Goal: Task Accomplishment & Management: Use online tool/utility

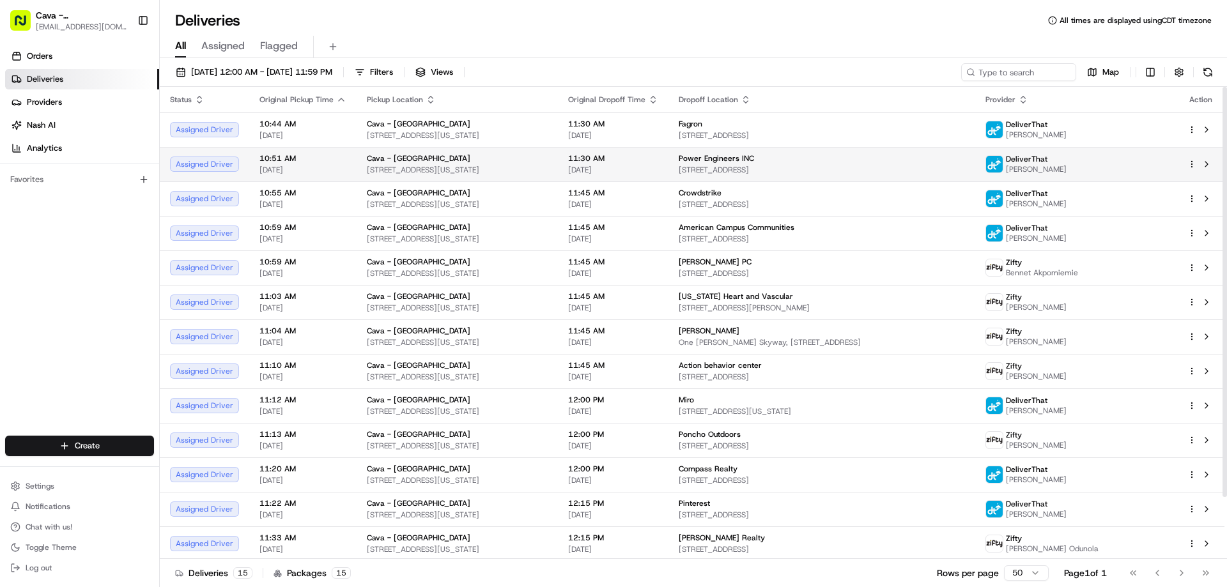
click at [1191, 162] on html "Cava - [GEOGRAPHIC_DATA] [EMAIL_ADDRESS][DOMAIN_NAME] Toggle Sidebar Orders Del…" at bounding box center [613, 293] width 1227 height 587
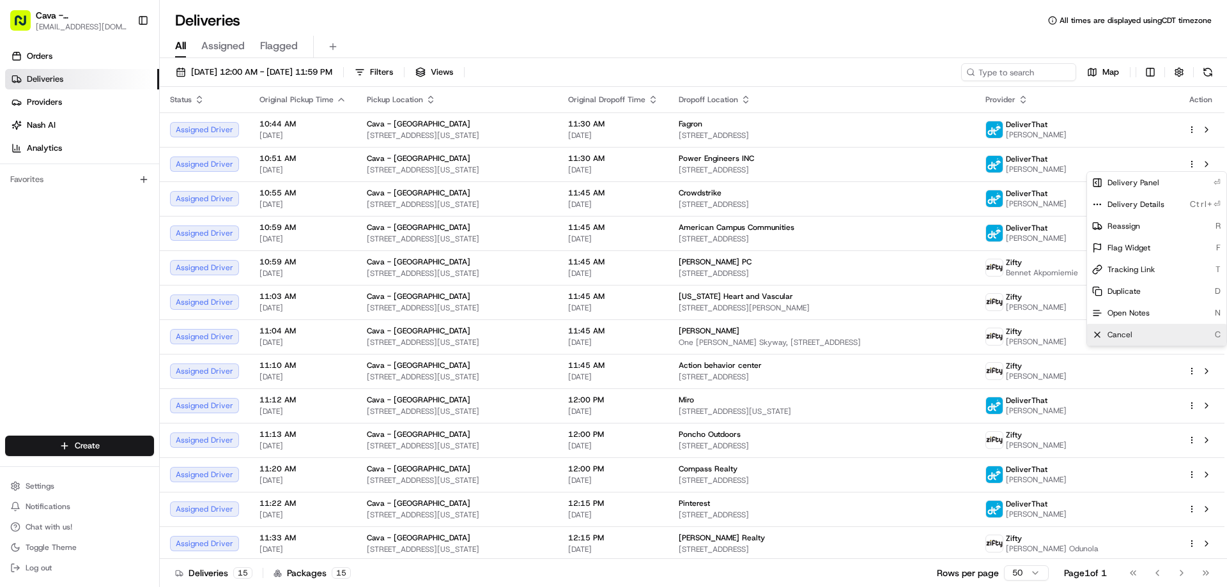
click at [1104, 336] on div "Cancel C" at bounding box center [1156, 335] width 139 height 22
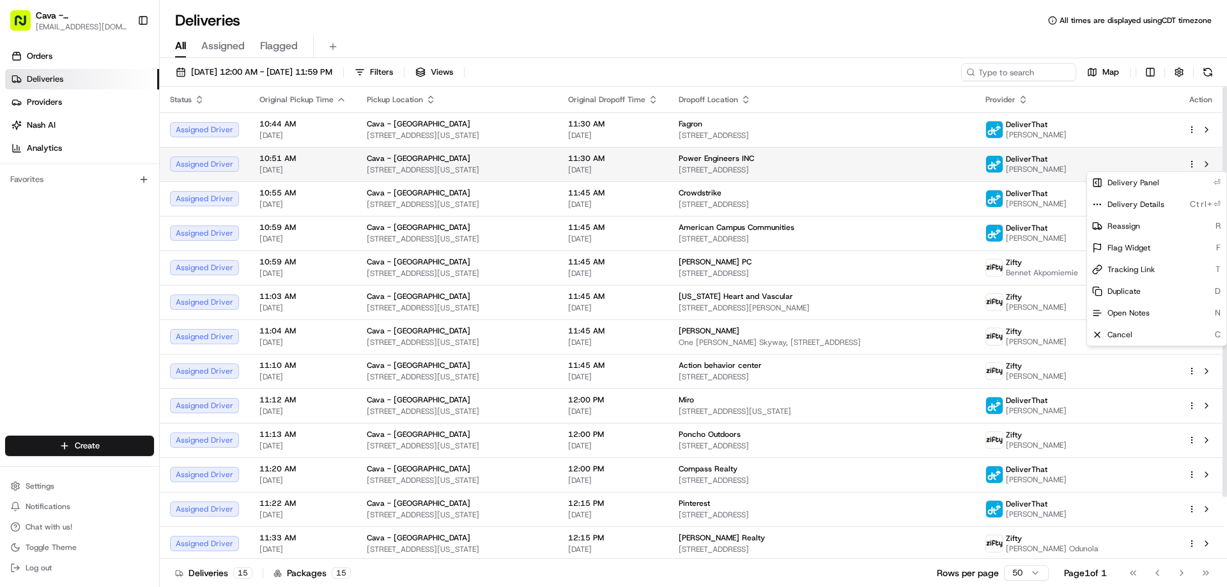
click at [965, 162] on div "Power Engineers INC" at bounding box center [822, 158] width 286 height 10
click at [1194, 165] on html "Cava - [GEOGRAPHIC_DATA] [EMAIL_ADDRESS][DOMAIN_NAME] Toggle Sidebar Orders Del…" at bounding box center [613, 293] width 1227 height 587
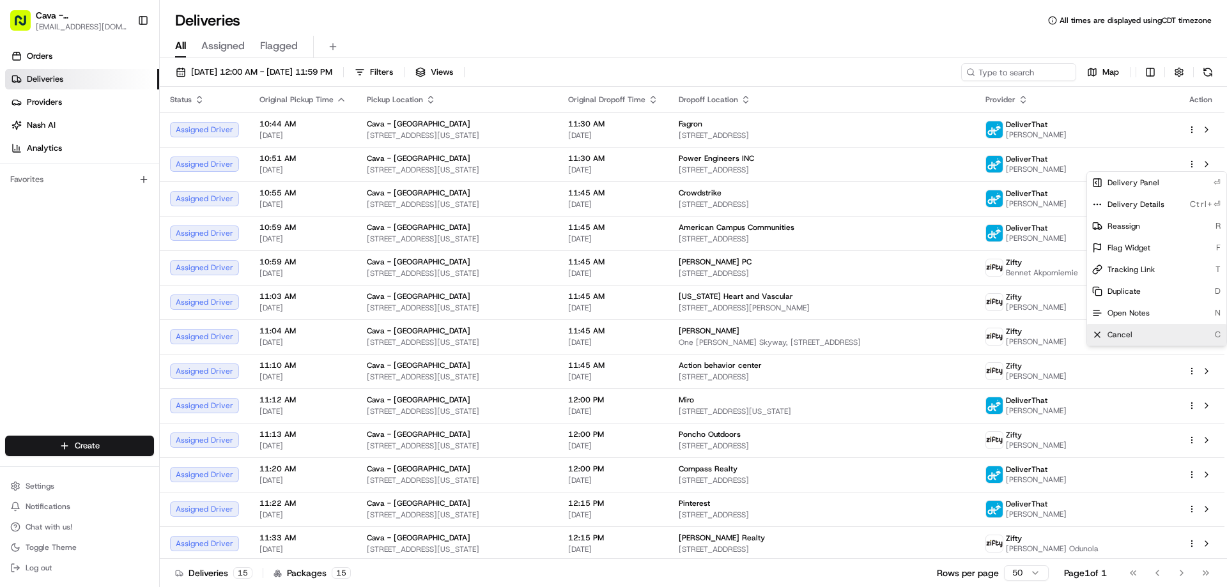
click at [1124, 325] on div "Cancel C" at bounding box center [1156, 335] width 139 height 22
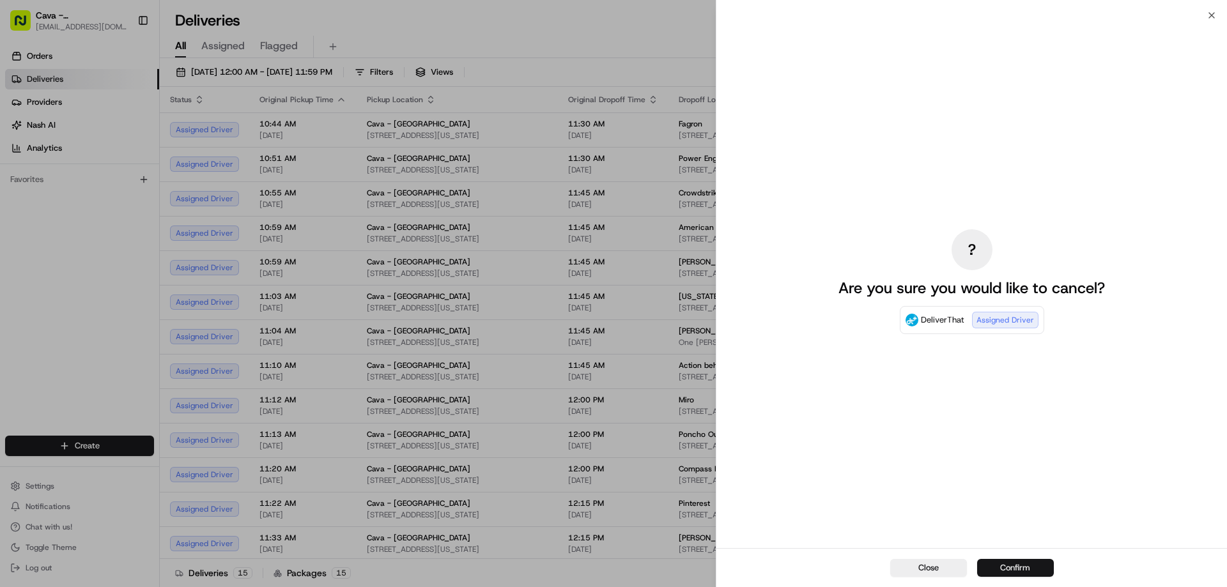
click at [1024, 570] on button "Confirm" at bounding box center [1015, 568] width 77 height 18
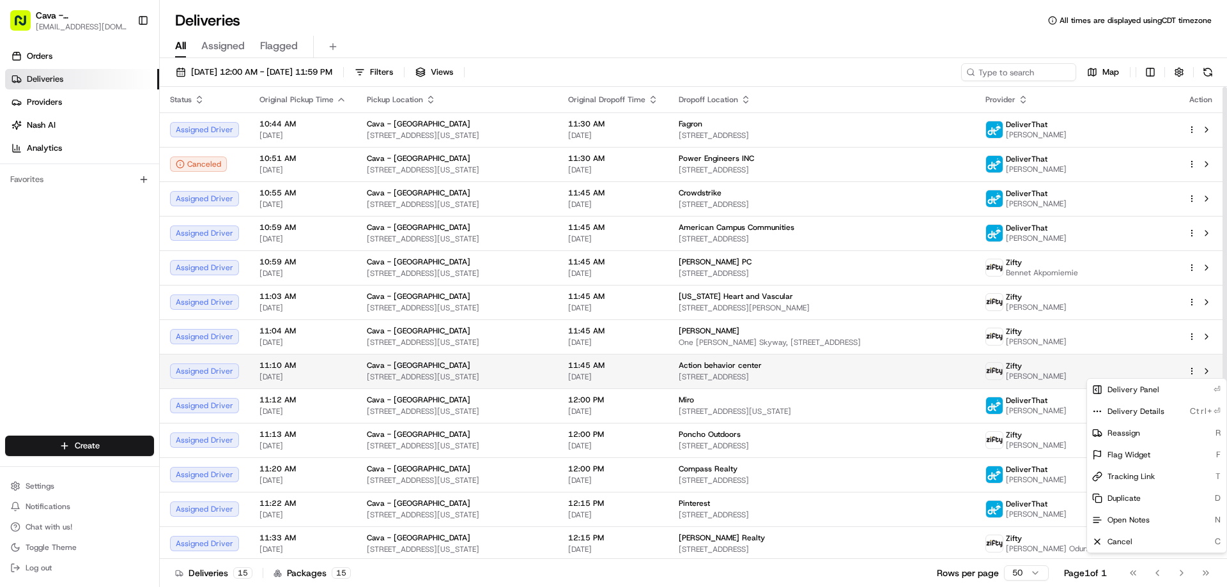
click at [1193, 373] on html "Cava - [GEOGRAPHIC_DATA] [EMAIL_ADDRESS][DOMAIN_NAME] Toggle Sidebar Orders Del…" at bounding box center [613, 293] width 1227 height 587
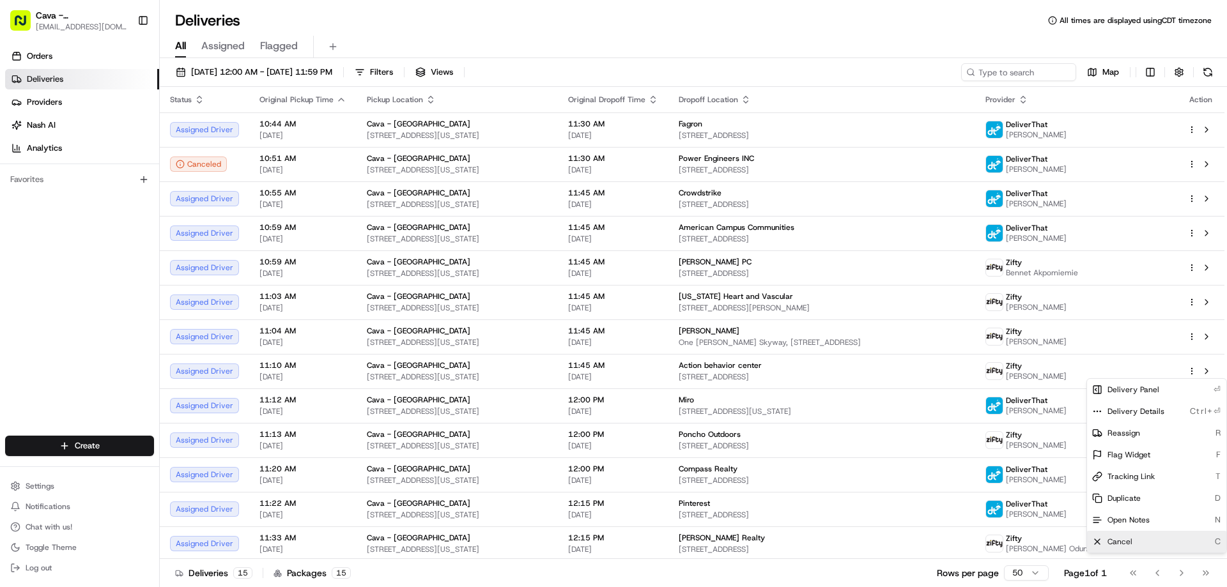
click at [1100, 544] on icon at bounding box center [1097, 542] width 10 height 10
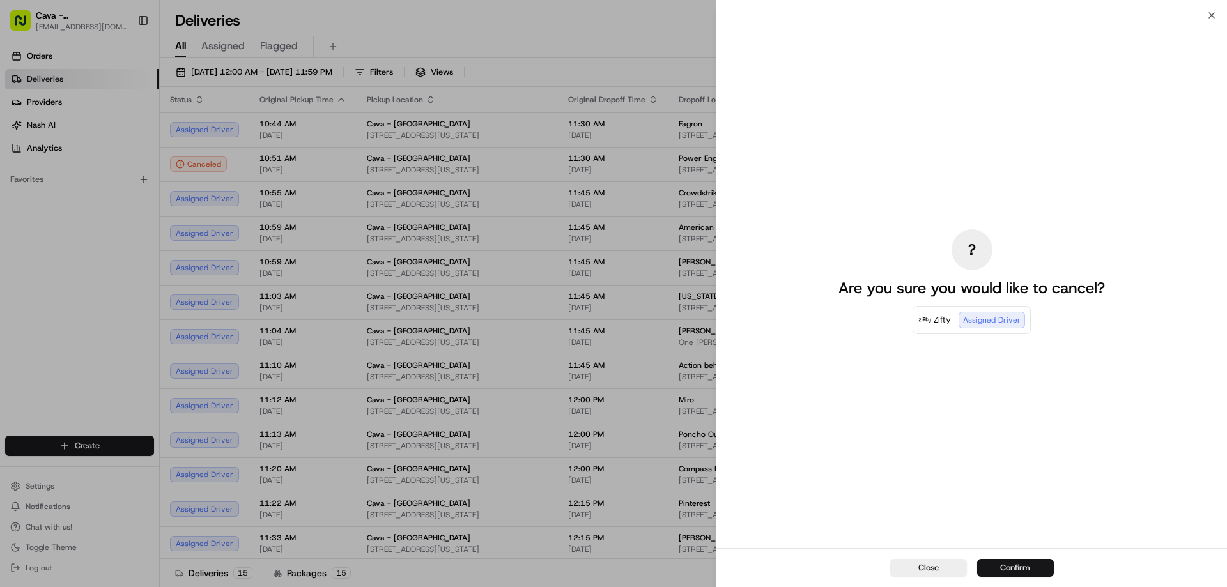
click at [1010, 570] on button "Confirm" at bounding box center [1015, 568] width 77 height 18
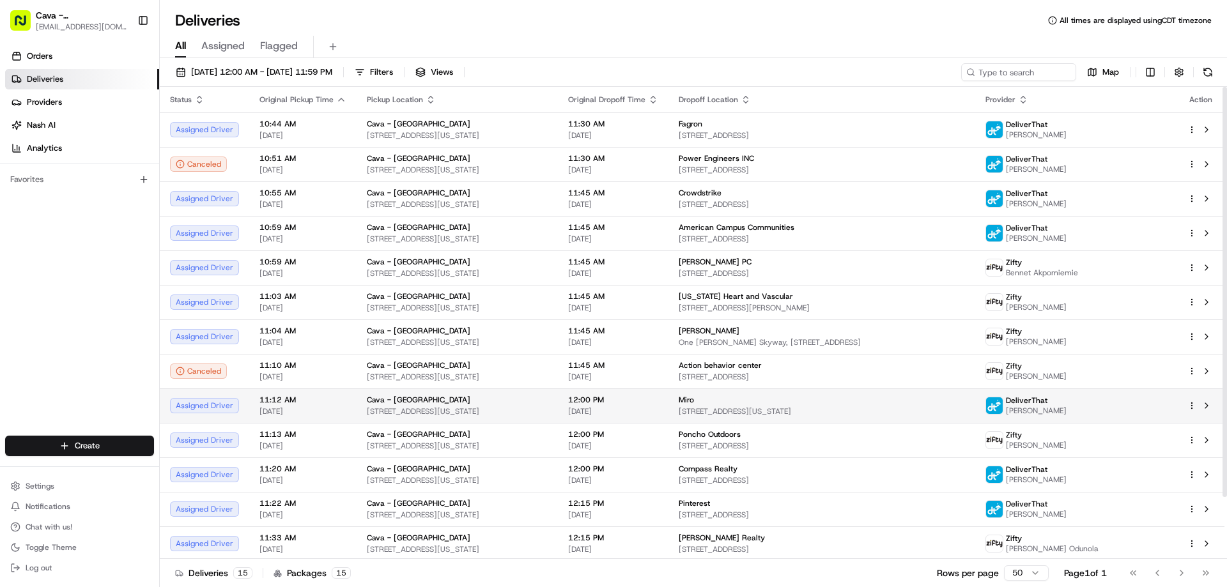
click at [1190, 408] on html "Cava - [GEOGRAPHIC_DATA] [EMAIL_ADDRESS][DOMAIN_NAME] Toggle Sidebar Orders Del…" at bounding box center [613, 293] width 1227 height 587
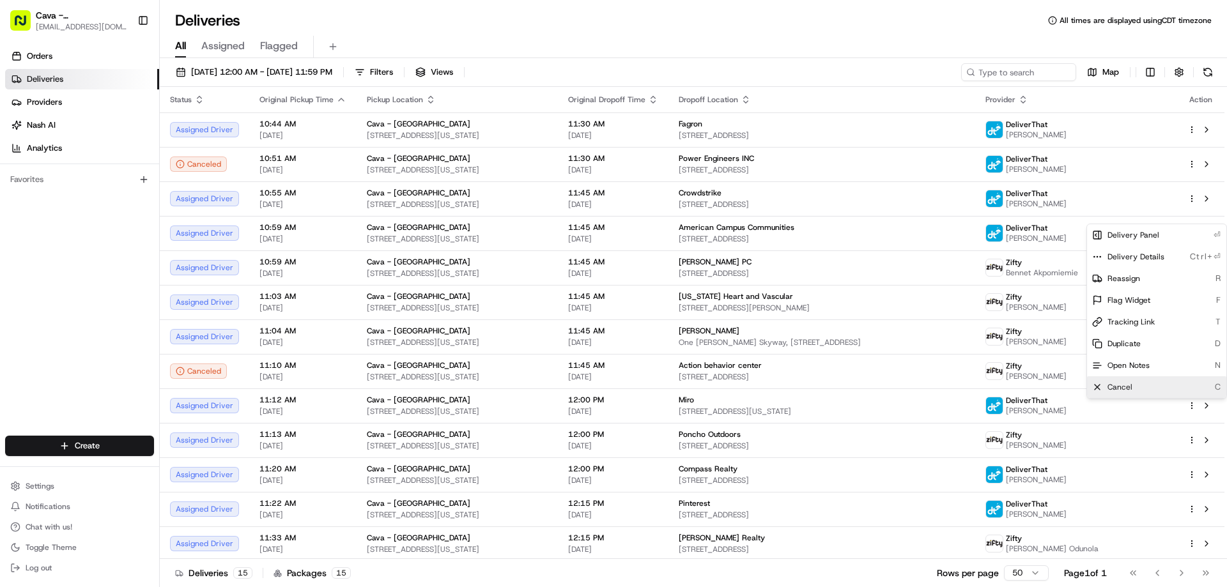
click at [1125, 382] on span "Cancel" at bounding box center [1120, 387] width 25 height 10
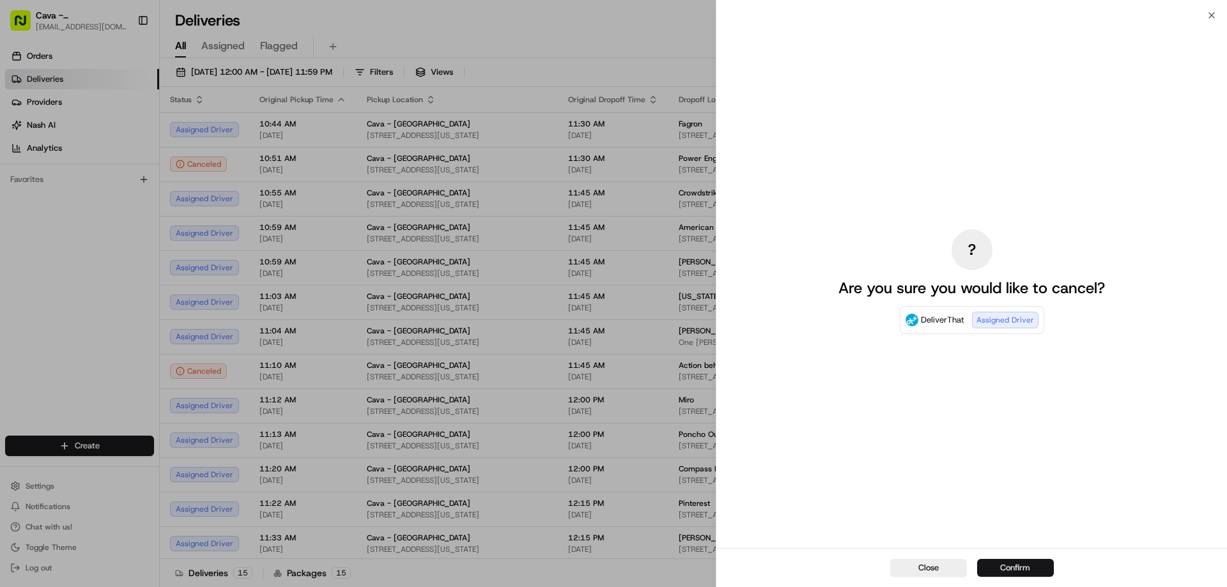
click at [1025, 561] on button "Confirm" at bounding box center [1015, 568] width 77 height 18
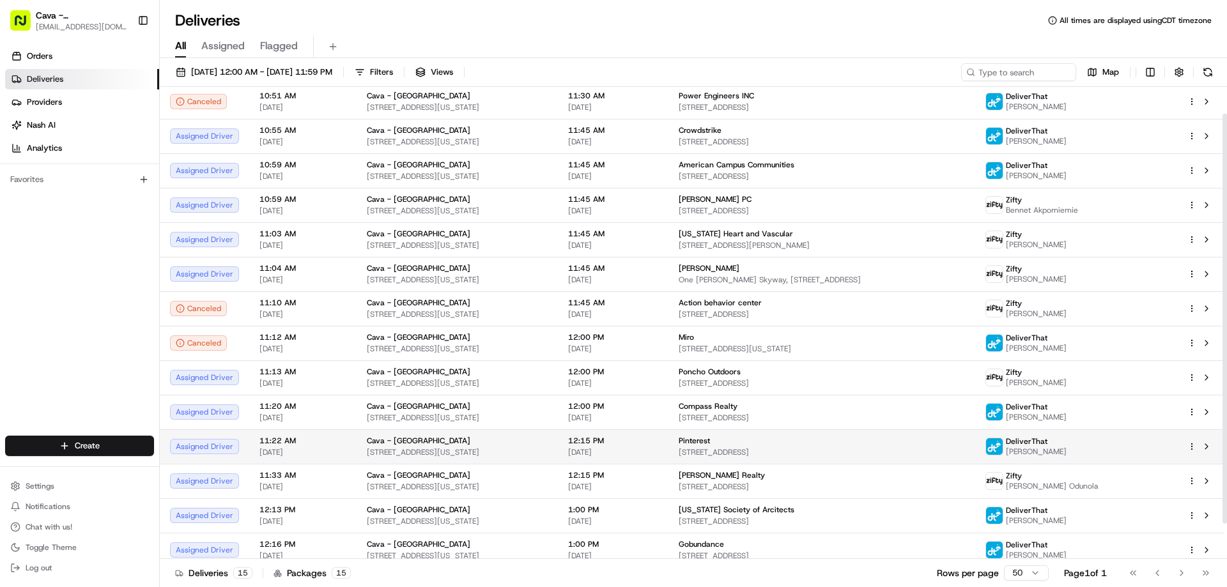
scroll to position [71, 0]
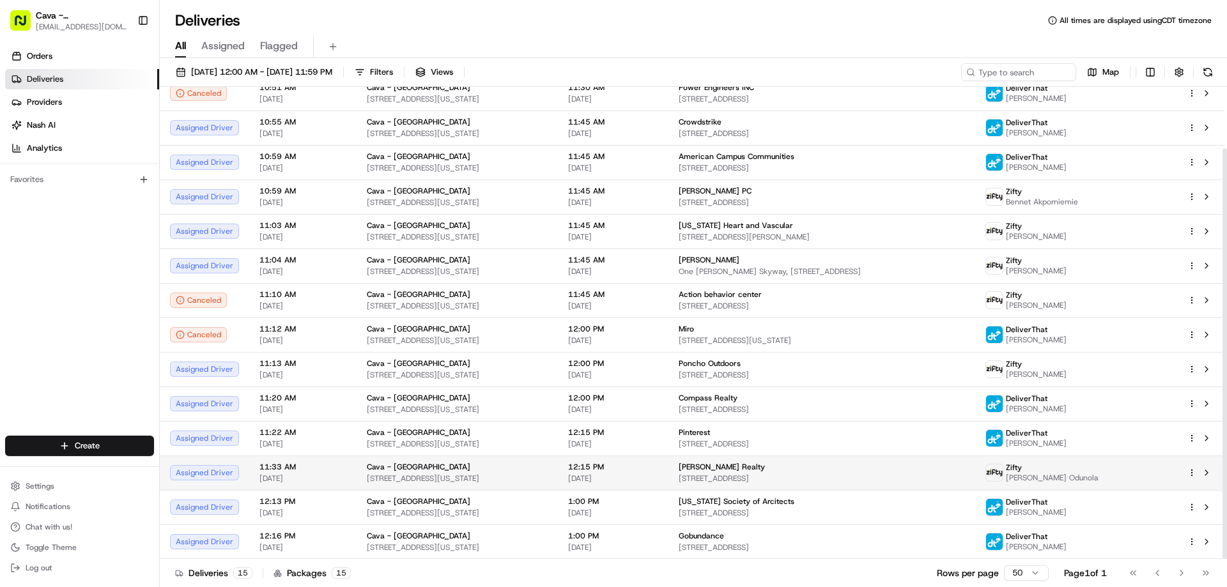
click at [1190, 477] on html "Cava - [GEOGRAPHIC_DATA] [EMAIL_ADDRESS][DOMAIN_NAME] Toggle Sidebar Orders Del…" at bounding box center [613, 293] width 1227 height 587
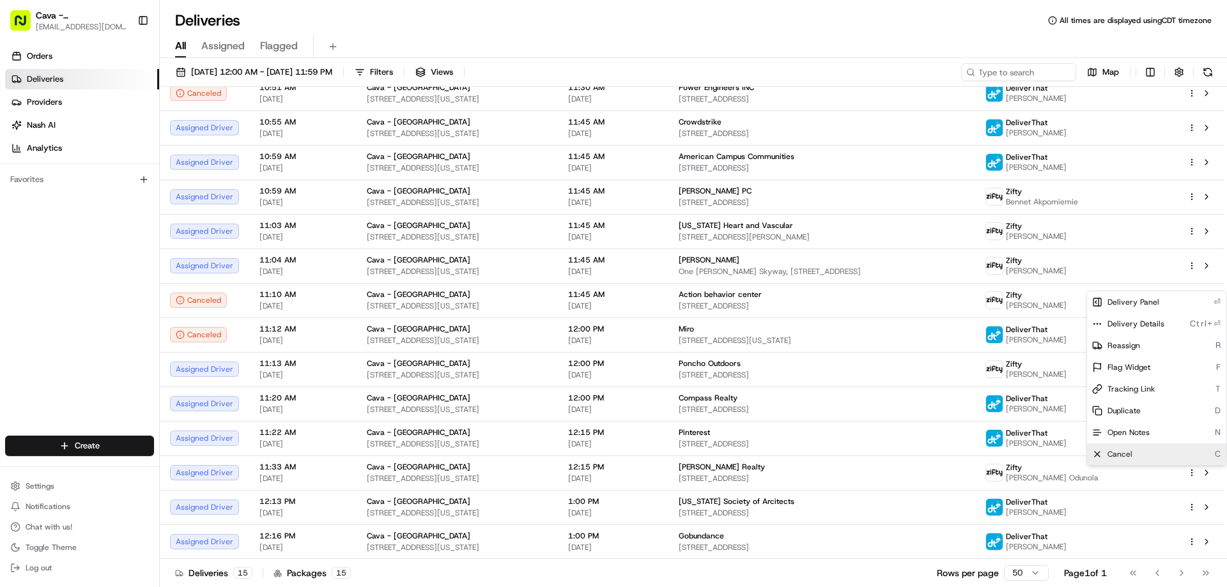
click at [1139, 454] on div "Cancel C" at bounding box center [1156, 455] width 139 height 22
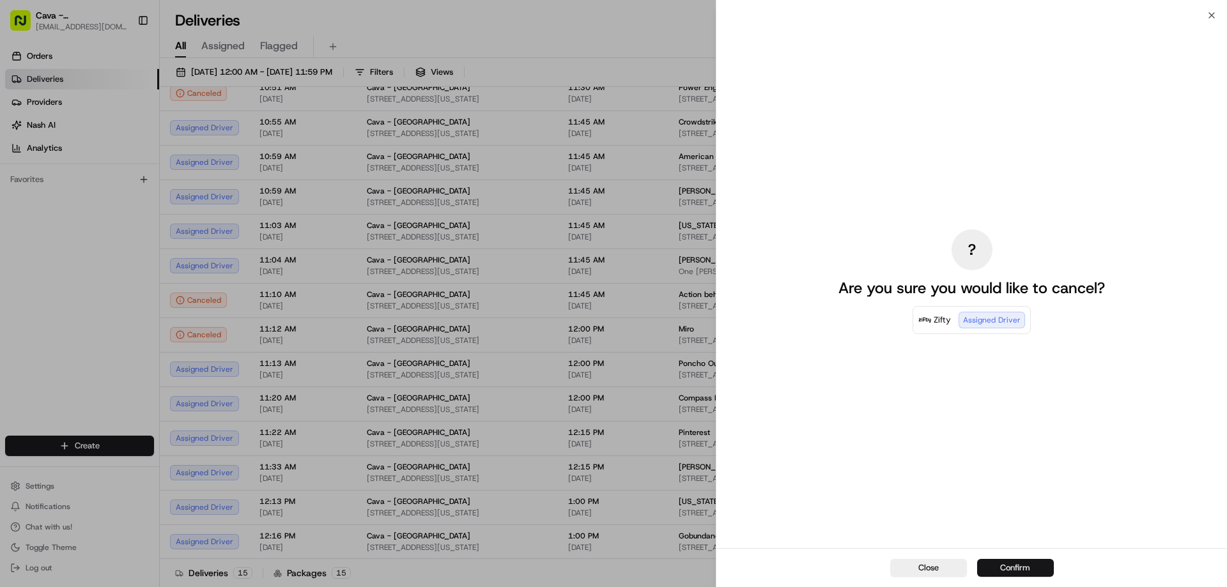
click at [1005, 570] on button "Confirm" at bounding box center [1015, 568] width 77 height 18
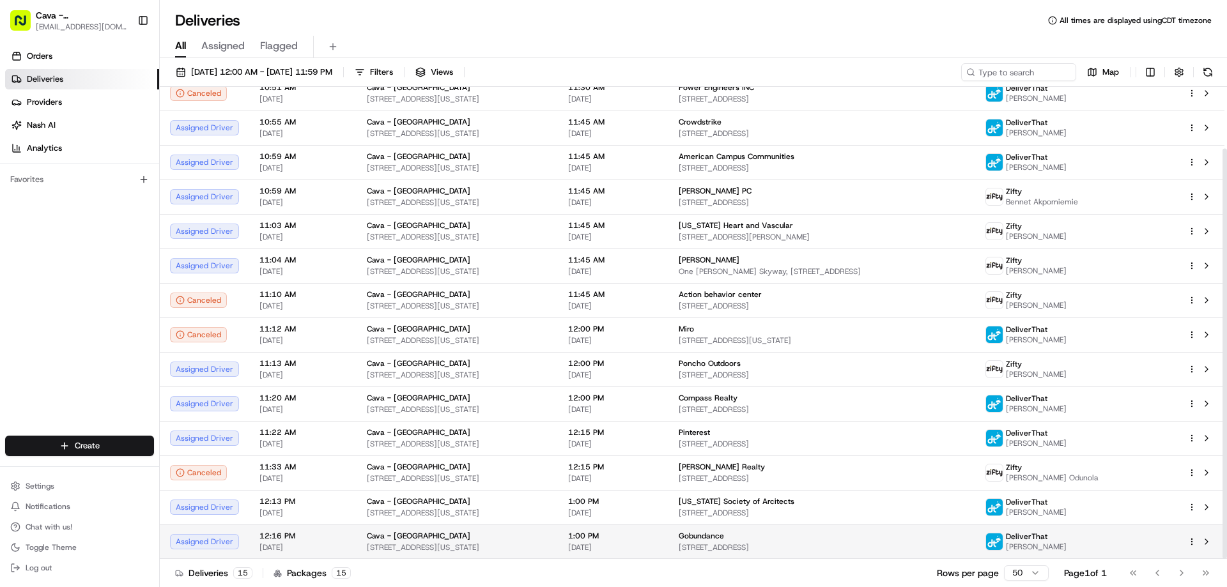
click at [1191, 545] on html "Cava - [GEOGRAPHIC_DATA] [EMAIL_ADDRESS][DOMAIN_NAME] Toggle Sidebar Orders Del…" at bounding box center [613, 293] width 1227 height 587
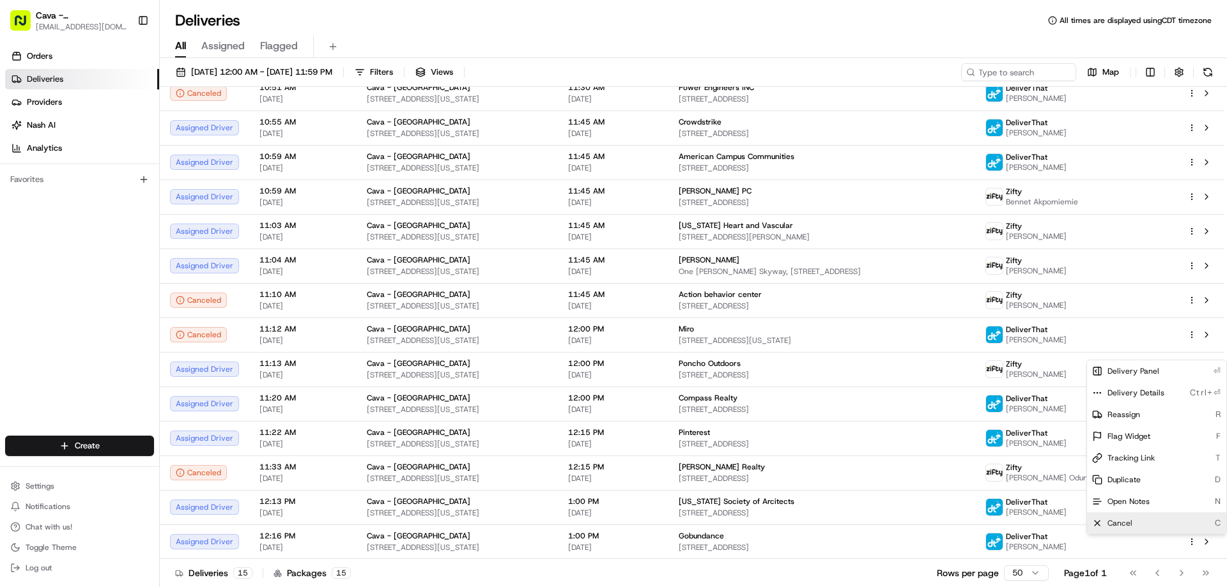
click at [1139, 519] on div "Cancel C" at bounding box center [1156, 524] width 139 height 22
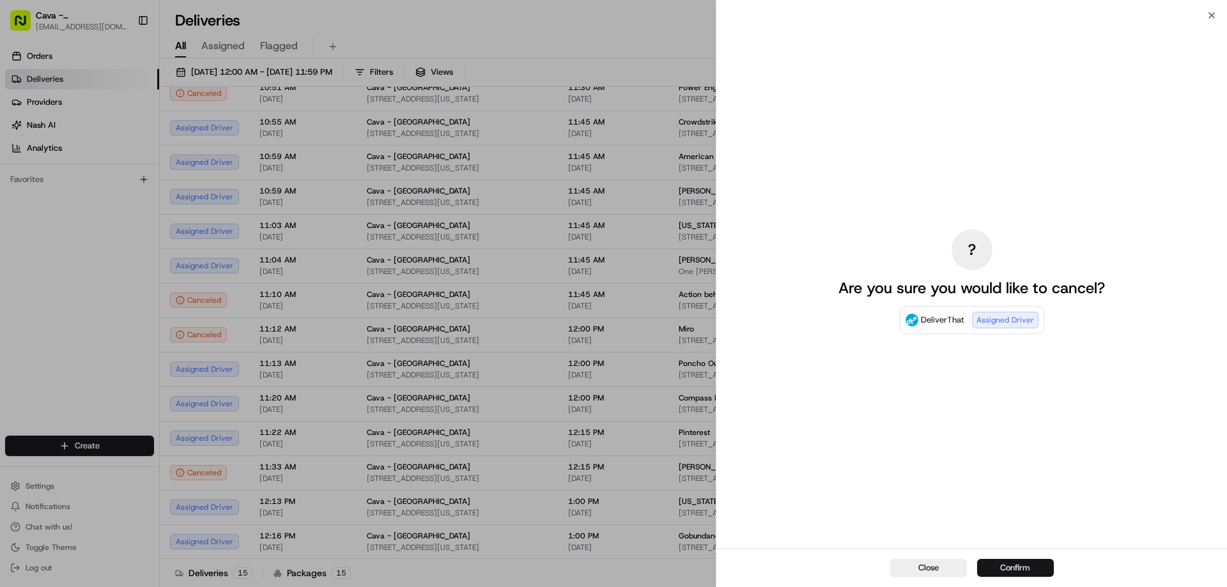
click at [1017, 567] on button "Confirm" at bounding box center [1015, 568] width 77 height 18
